Goal: Information Seeking & Learning: Learn about a topic

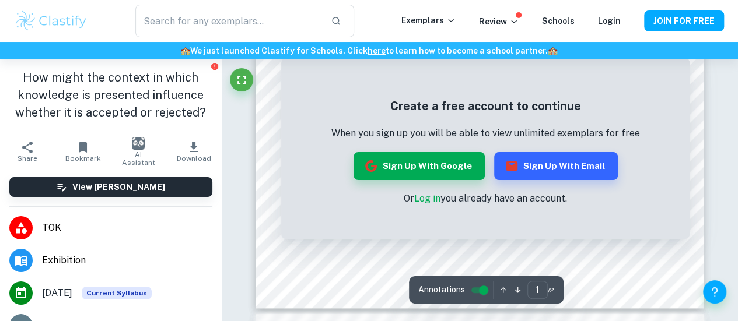
scroll to position [335, 0]
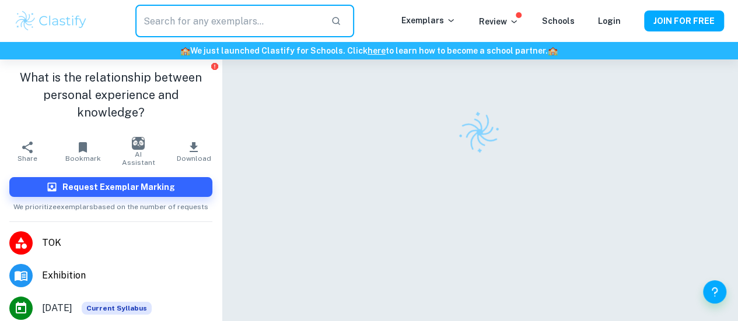
click at [197, 22] on input "text" at bounding box center [228, 21] width 187 height 33
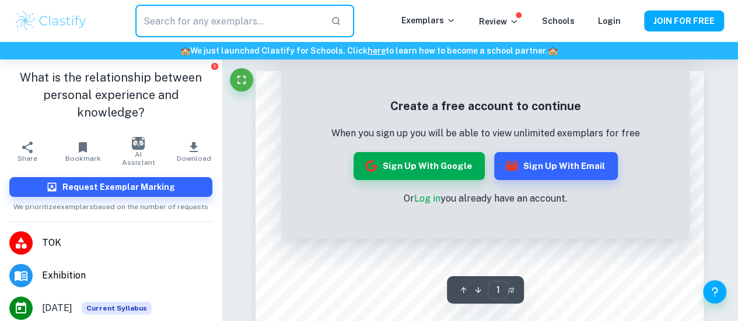
click at [27, 29] on img at bounding box center [51, 20] width 74 height 23
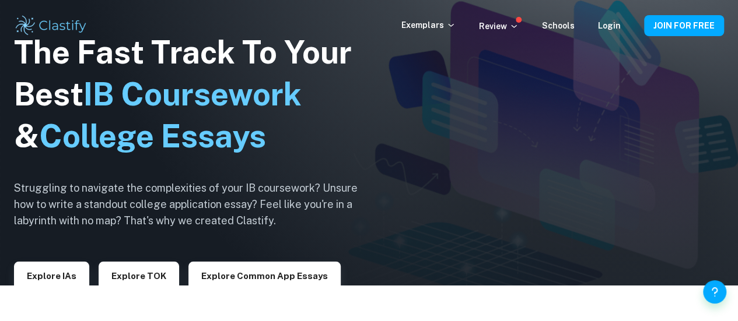
scroll to position [37, 0]
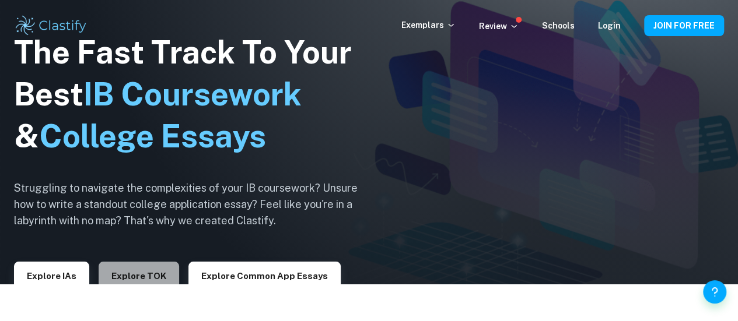
click at [139, 281] on button "Explore TOK" at bounding box center [139, 276] width 80 height 28
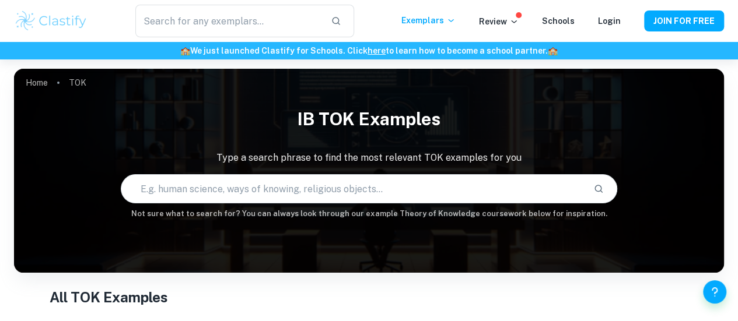
click at [278, 191] on input "text" at bounding box center [352, 189] width 463 height 33
paste input "How might the context in which knowledge is presented influence whether it is a…"
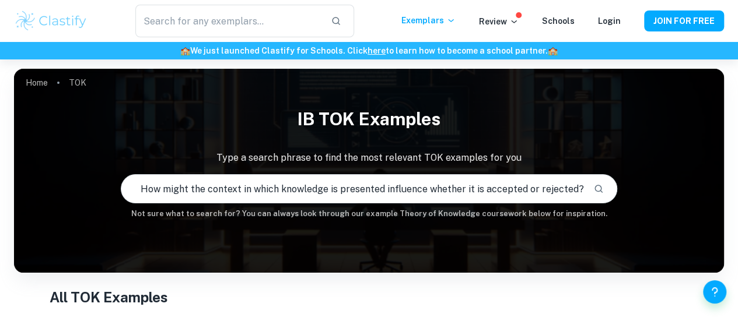
scroll to position [0, 18]
type input "How might the context in which knowledge is presented influence whether it is a…"
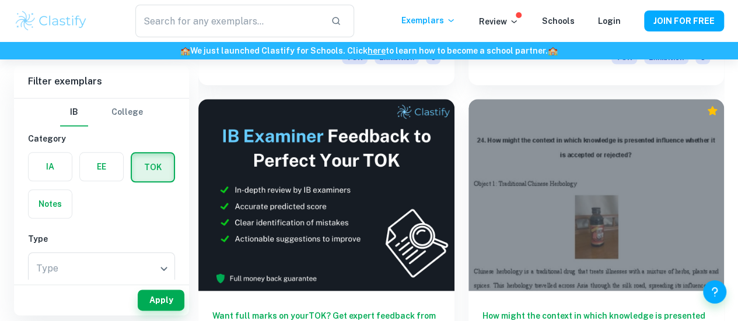
scroll to position [545, 0]
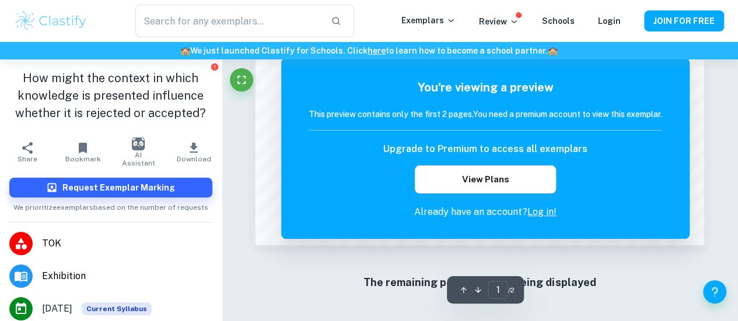
scroll to position [1100, 0]
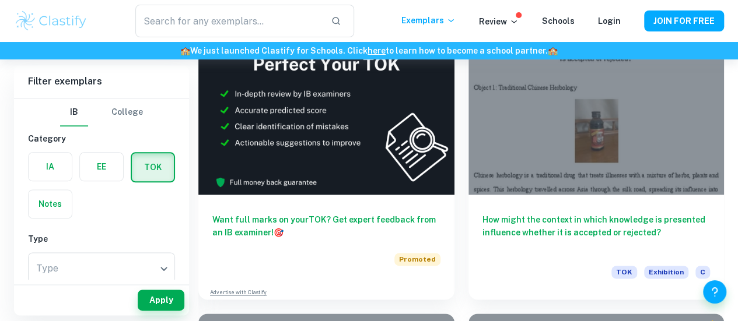
scroll to position [637, 0]
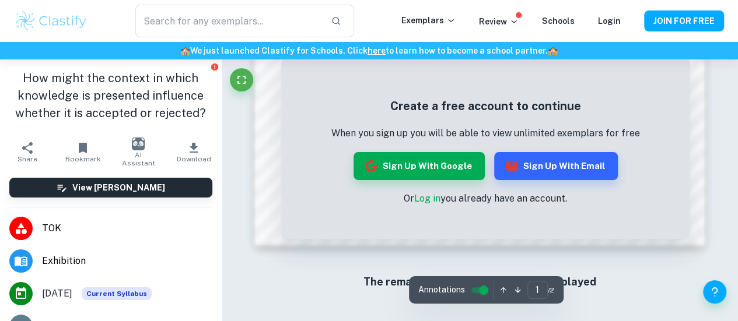
scroll to position [1100, 0]
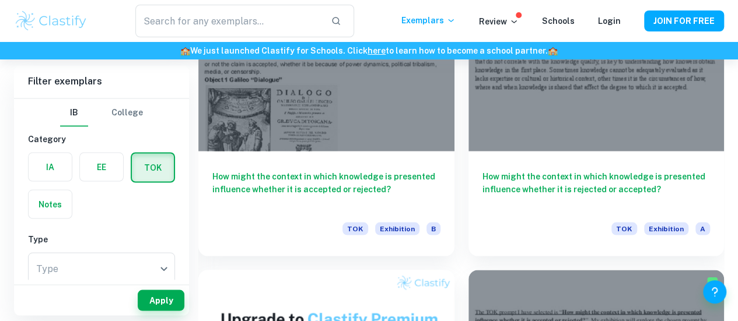
scroll to position [997, 0]
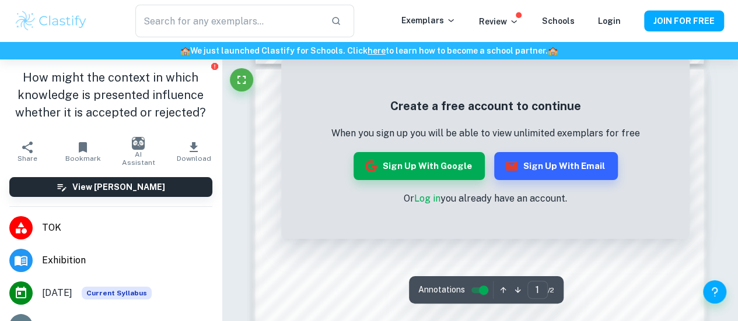
scroll to position [587, 0]
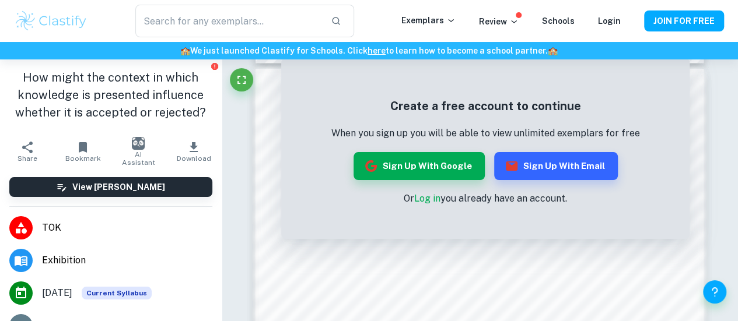
click at [33, 27] on img at bounding box center [51, 20] width 74 height 23
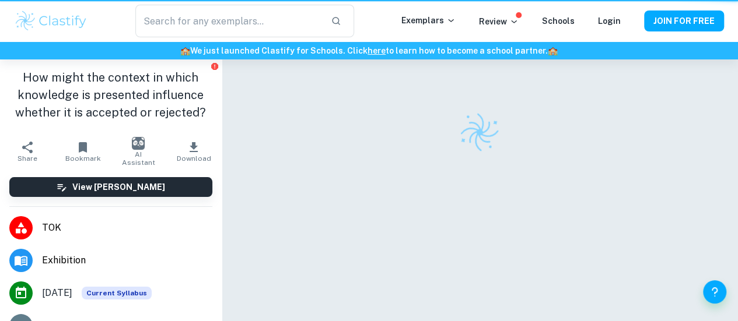
scroll to position [59, 0]
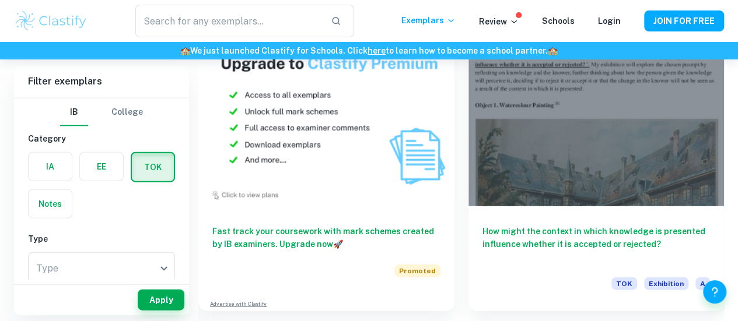
scroll to position [1253, 0]
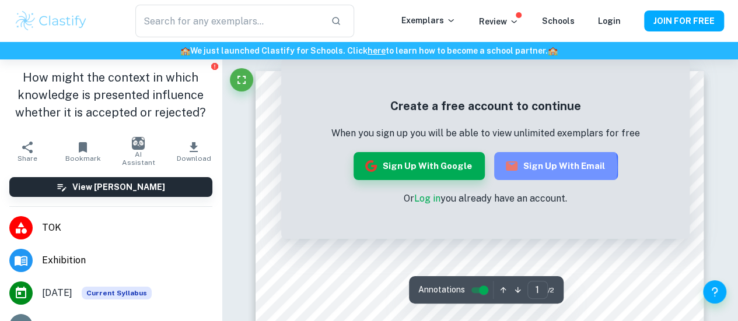
click at [520, 167] on button "Sign up with Email" at bounding box center [556, 166] width 124 height 28
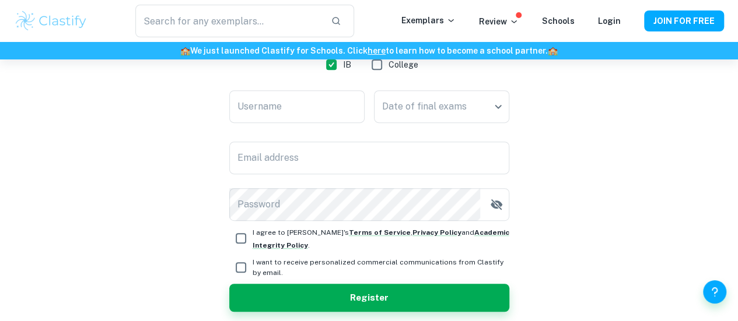
scroll to position [212, 0]
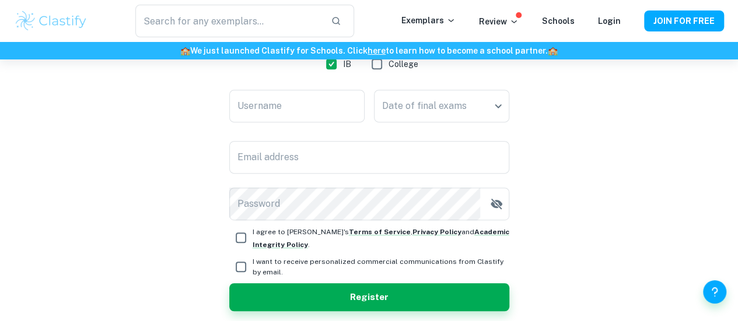
click at [287, 122] on div "Username Username" at bounding box center [296, 108] width 135 height 37
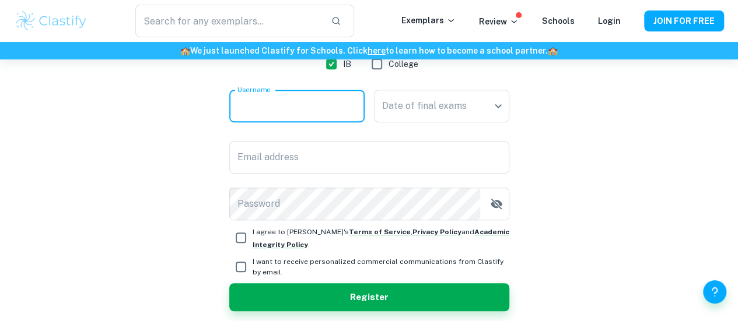
click at [279, 111] on input "Username" at bounding box center [296, 106] width 135 height 33
type input "gen.c"
click at [418, 110] on body "We value your privacy We use cookies to enhance your browsing experience, serve…" at bounding box center [369, 7] width 738 height 321
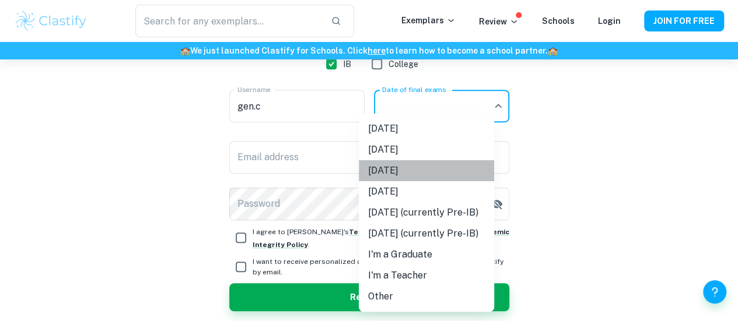
click at [418, 171] on li "[DATE]" at bounding box center [426, 170] width 135 height 21
type input "M26"
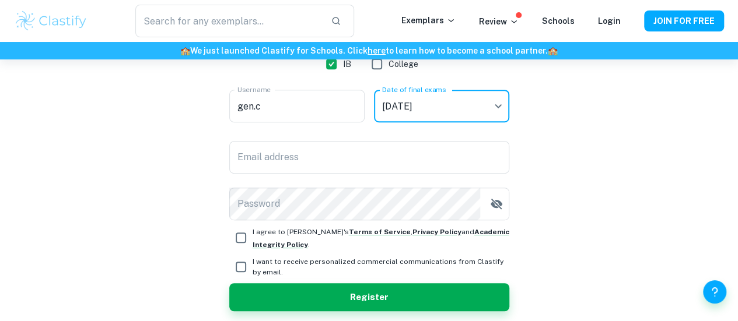
click at [433, 110] on body "We value your privacy We use cookies to enhance your browsing experience, serve…" at bounding box center [369, 7] width 738 height 321
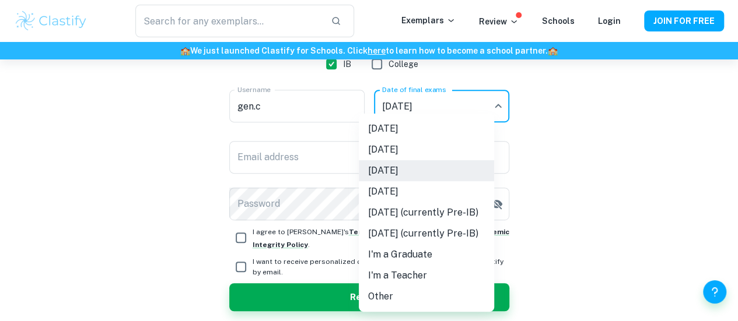
click at [271, 154] on div at bounding box center [369, 160] width 738 height 321
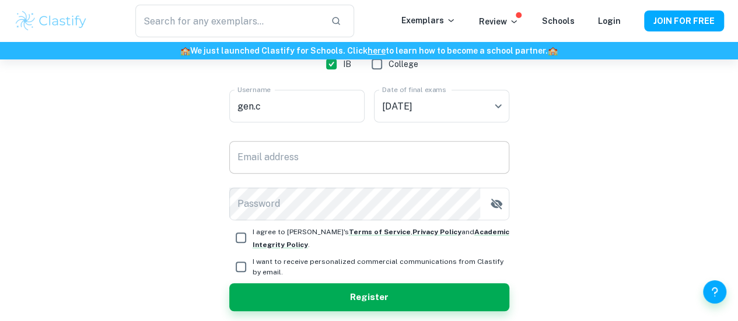
click at [272, 156] on input "Email address" at bounding box center [369, 157] width 280 height 33
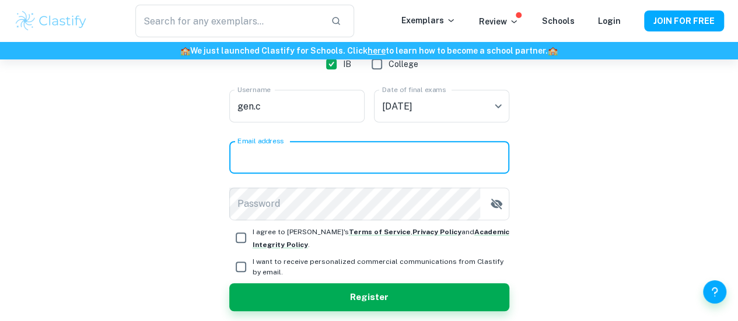
type input "[EMAIL_ADDRESS][DOMAIN_NAME]"
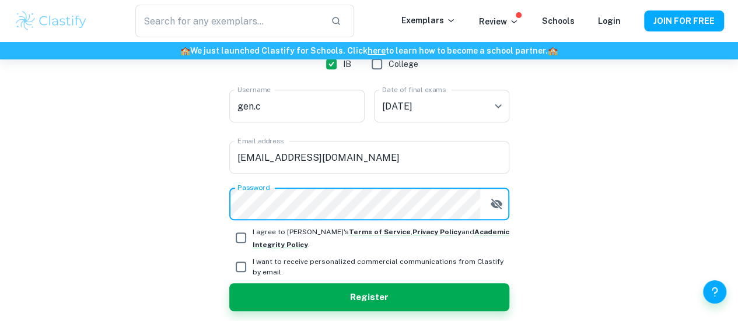
click at [501, 202] on icon "button" at bounding box center [496, 204] width 14 height 14
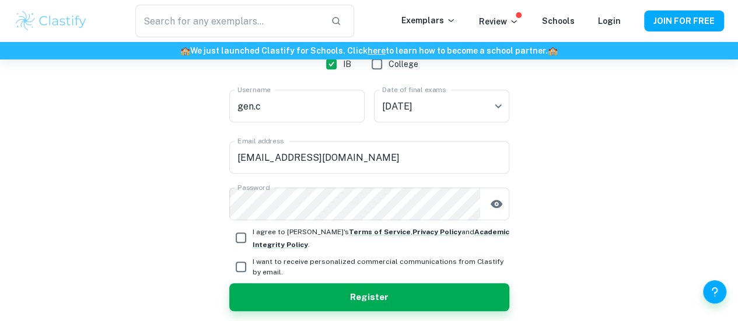
click at [243, 236] on input "I agree to [PERSON_NAME]'s Terms of Service , Privacy Policy and Academic Integ…" at bounding box center [240, 237] width 23 height 23
checkbox input "true"
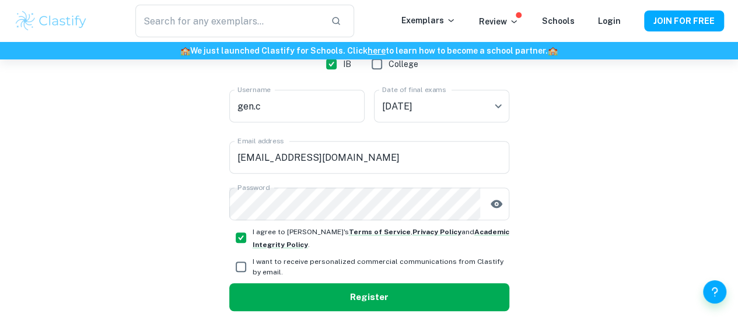
click at [292, 299] on button "Register" at bounding box center [369, 297] width 280 height 28
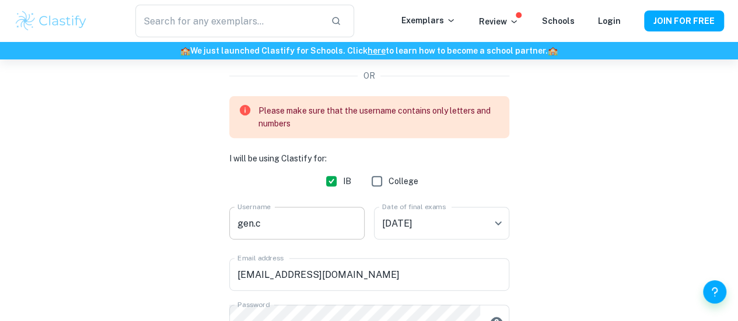
scroll to position [150, 0]
click at [277, 231] on input "gen.c" at bounding box center [296, 224] width 135 height 33
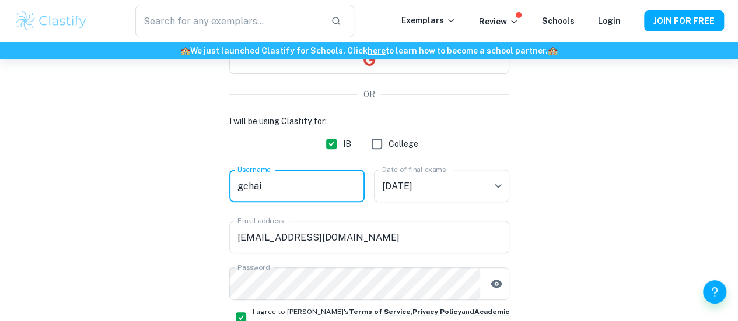
scroll to position [258, 0]
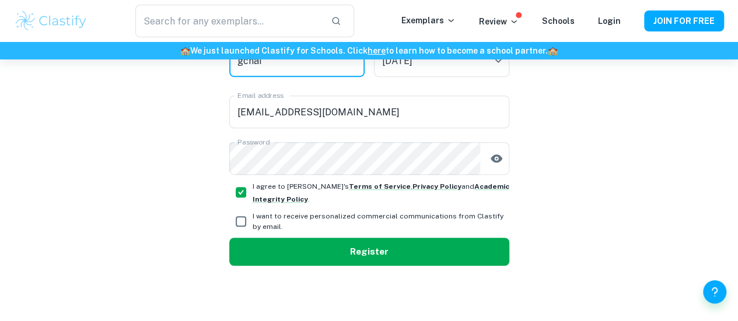
type input "gchai"
click at [320, 249] on button "Register" at bounding box center [369, 252] width 280 height 28
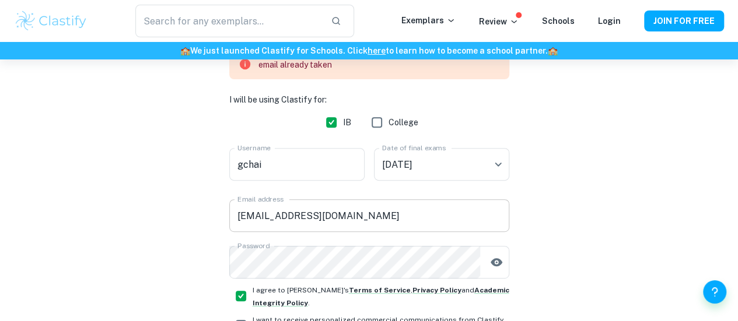
scroll to position [197, 0]
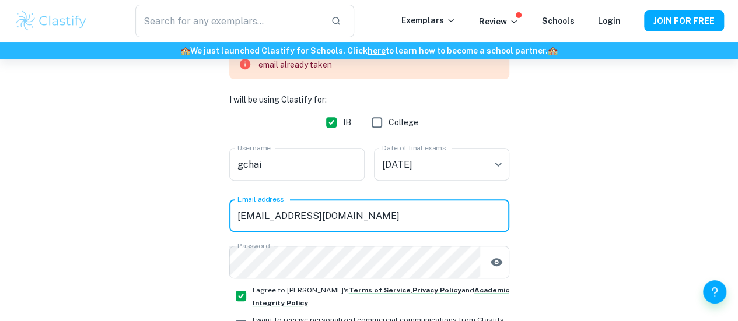
drag, startPoint x: 335, startPoint y: 222, endPoint x: 225, endPoint y: 229, distance: 109.9
click at [225, 229] on div "Create a Clastify account Free forever. No credit card needed. OR email already…" at bounding box center [369, 143] width 710 height 563
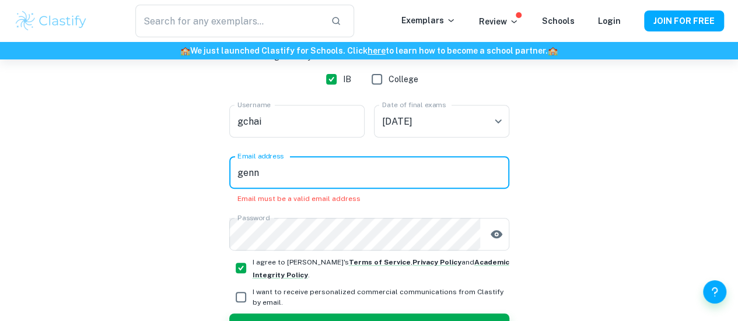
type input "[EMAIL_ADDRESS][DOMAIN_NAME]"
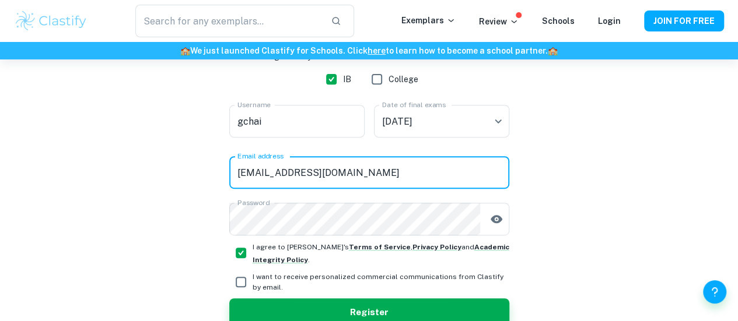
scroll to position [258, 0]
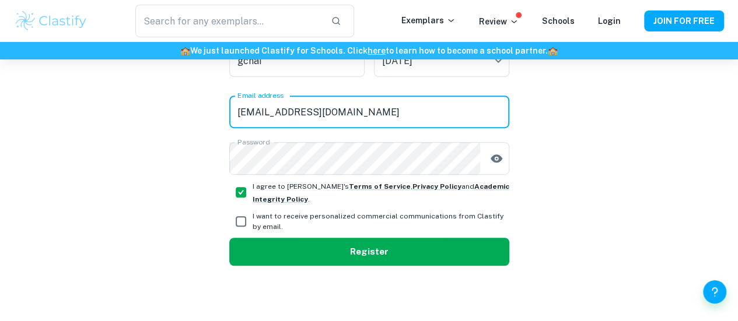
click at [337, 249] on button "Register" at bounding box center [369, 252] width 280 height 28
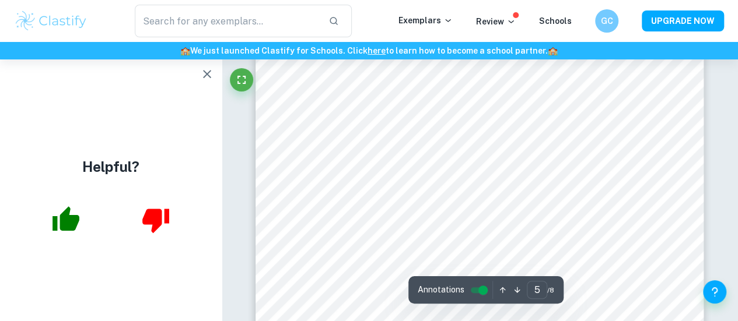
scroll to position [2546, 0]
type input "6"
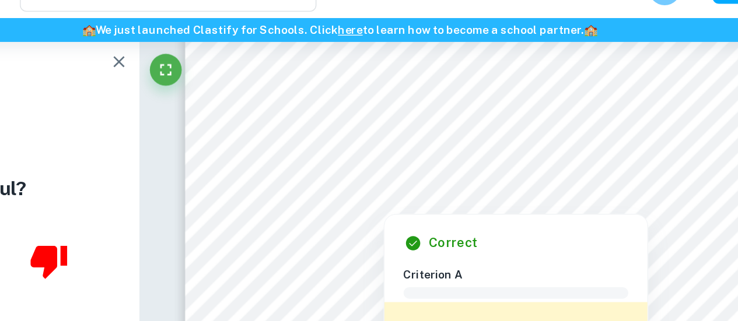
scroll to position [3417, 0]
